Goal: Information Seeking & Learning: Learn about a topic

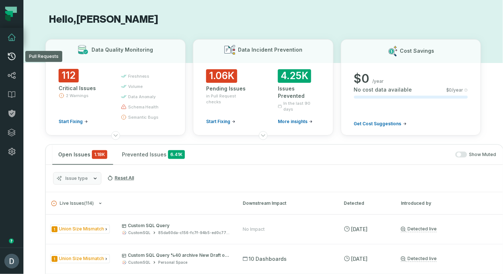
click at [13, 60] on icon at bounding box center [11, 56] width 9 height 9
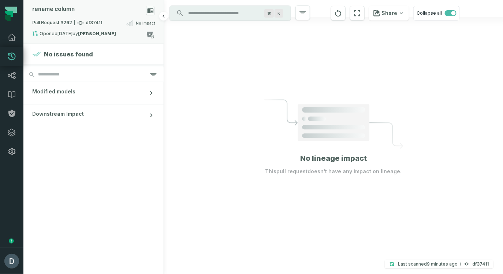
click at [53, 10] on div "rename column" at bounding box center [53, 9] width 42 height 7
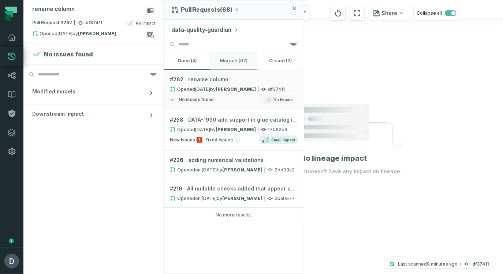
click at [218, 66] on button "merged (62)" at bounding box center [234, 61] width 47 height 18
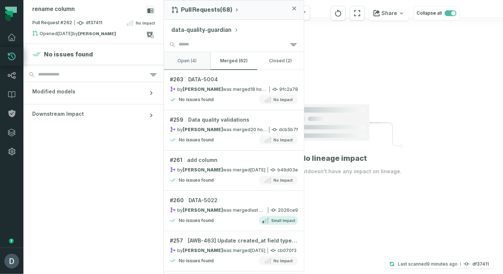
click at [189, 56] on button "open (4)" at bounding box center [187, 61] width 47 height 18
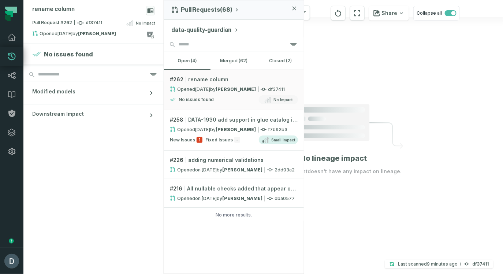
click at [363, 186] on div at bounding box center [333, 137] width 339 height 274
